Goal: Find specific page/section: Find specific page/section

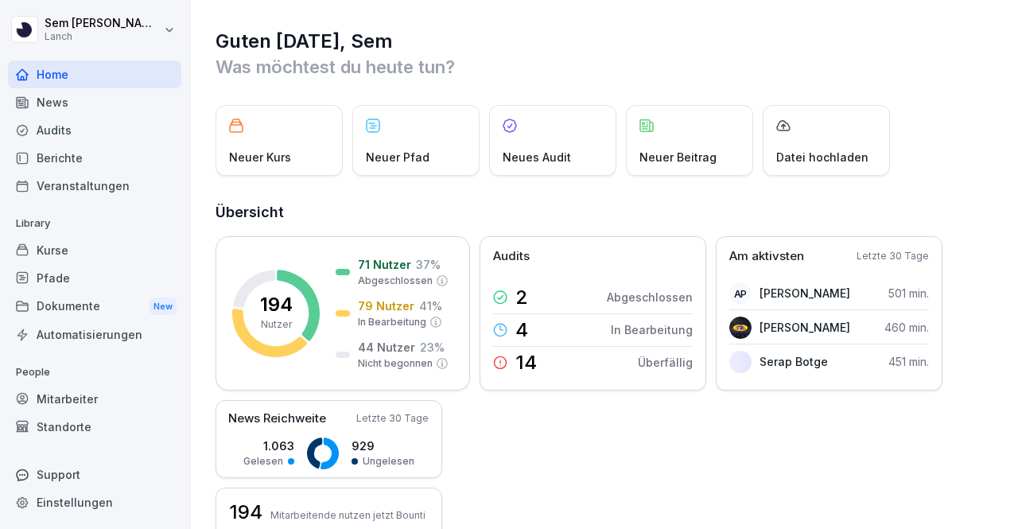
click at [287, 83] on div "Guten [DATE], Sem Was möchtest du [DATE] tun? Neuer Kurs Neuer Pfad Neues Audit…" at bounding box center [604, 485] width 828 height 971
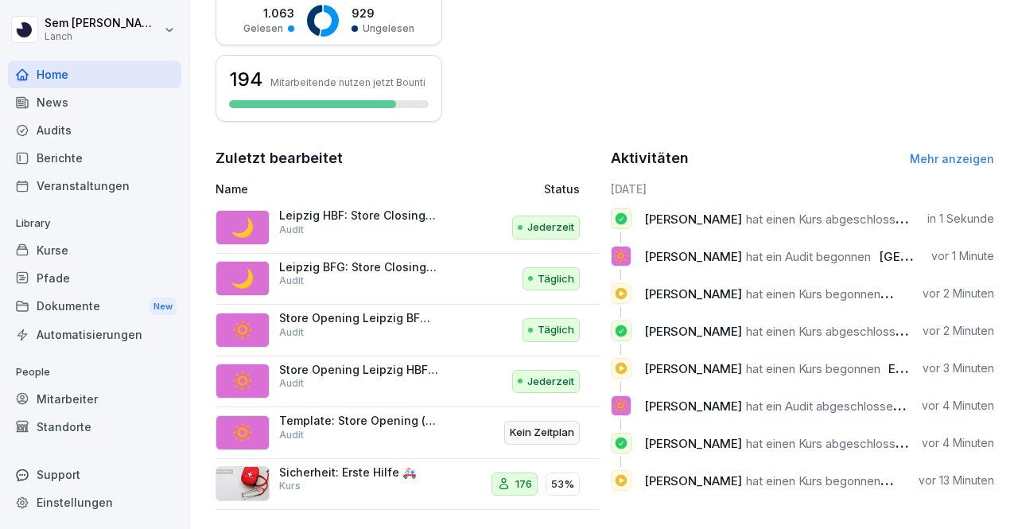
scroll to position [452, 0]
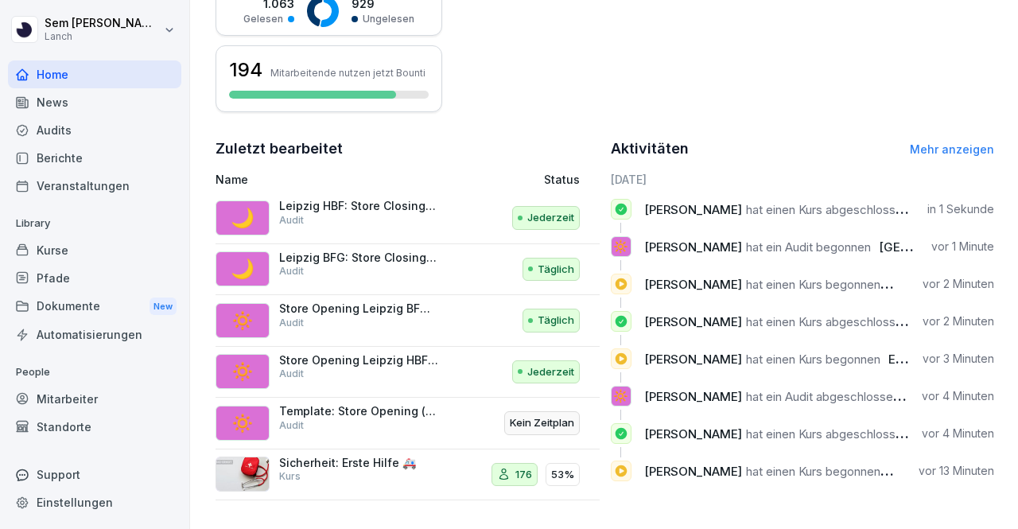
click at [68, 249] on div "Kurse" at bounding box center [94, 250] width 173 height 28
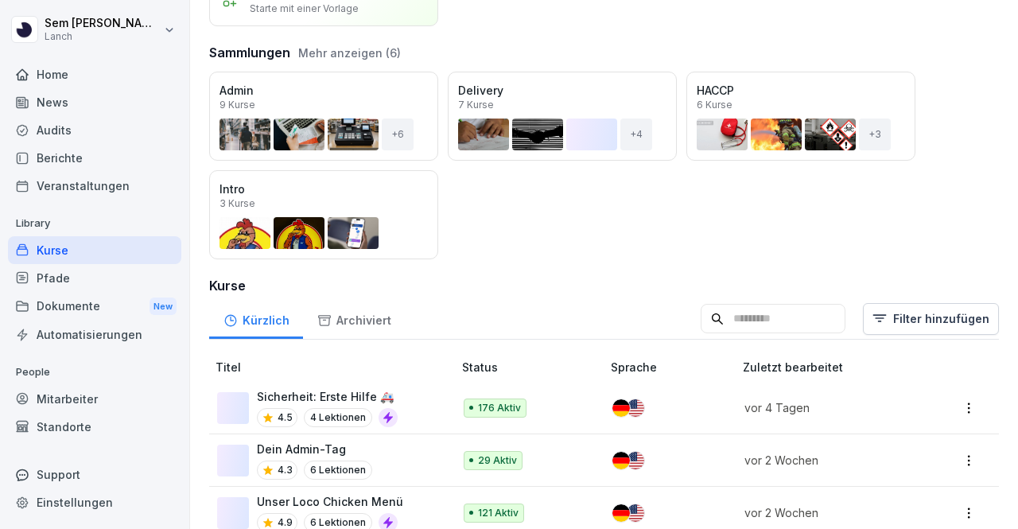
scroll to position [318, 0]
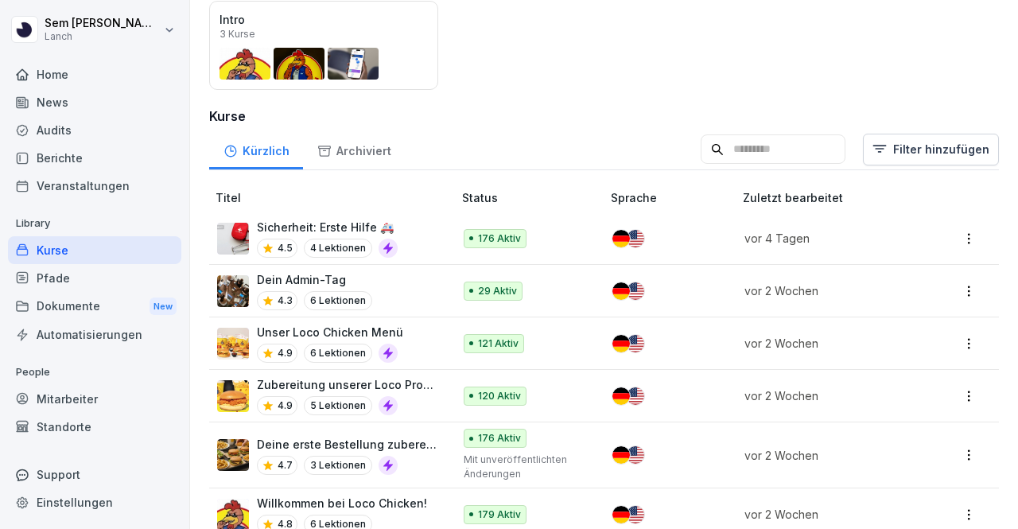
click at [794, 151] on input at bounding box center [772, 149] width 145 height 30
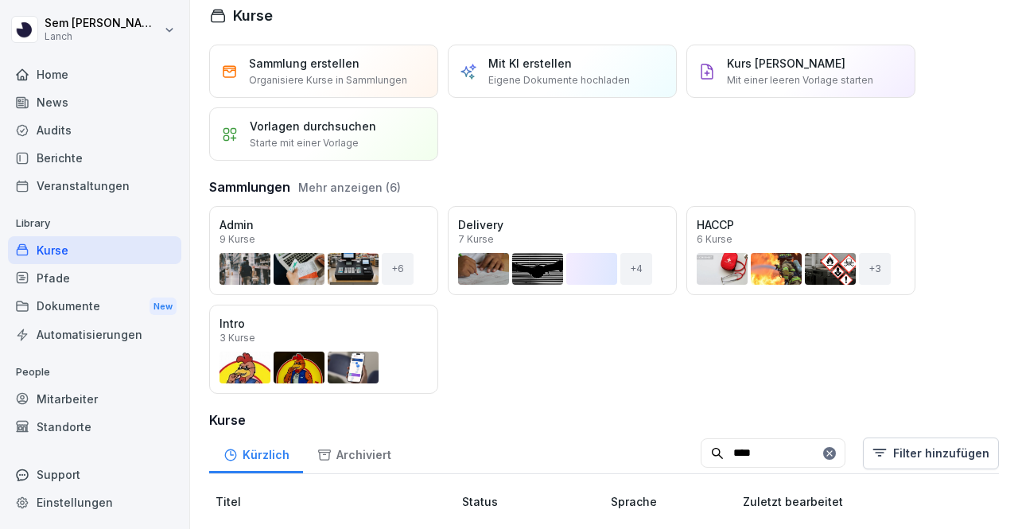
scroll to position [130, 0]
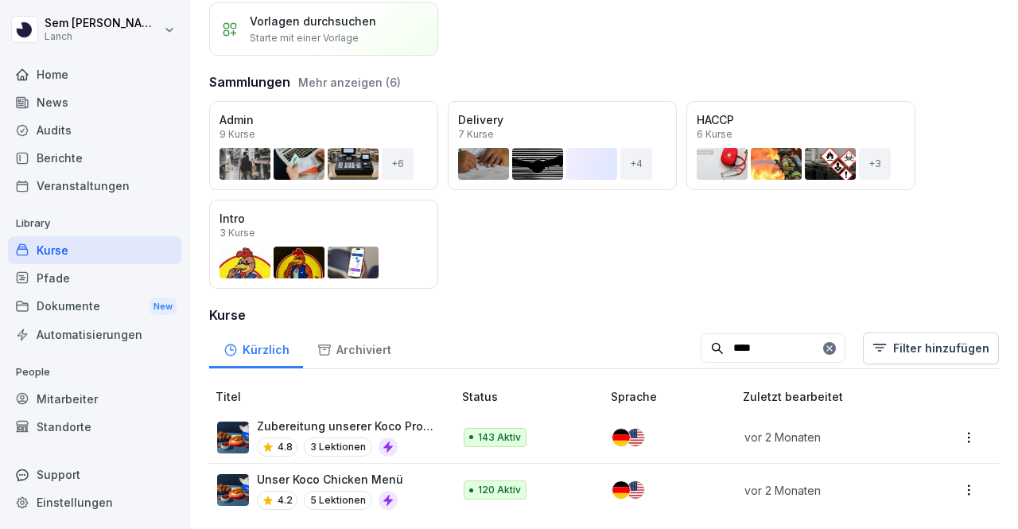
type input "****"
click at [898, 436] on td "vor 2 Monaten" at bounding box center [834, 437] width 196 height 52
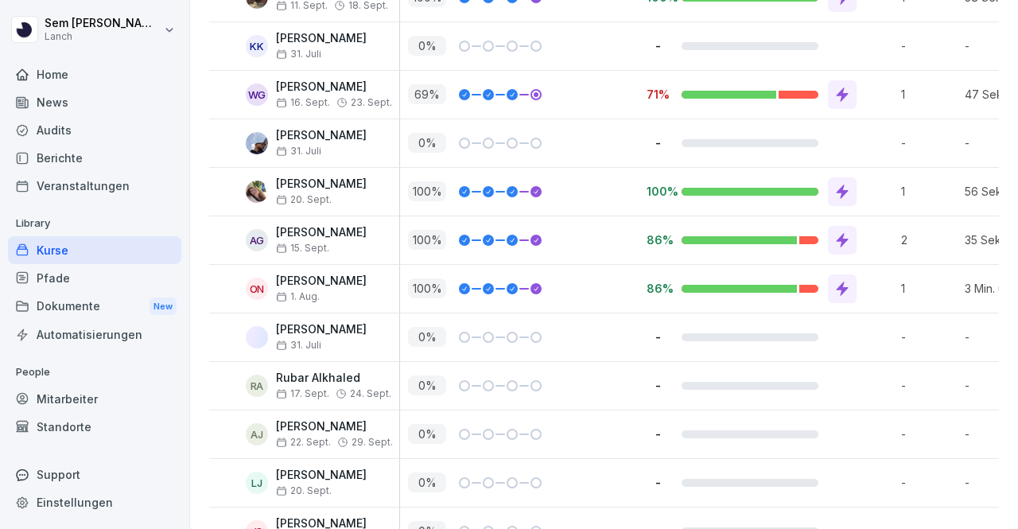
scroll to position [1988, 0]
